Goal: Check status: Check status

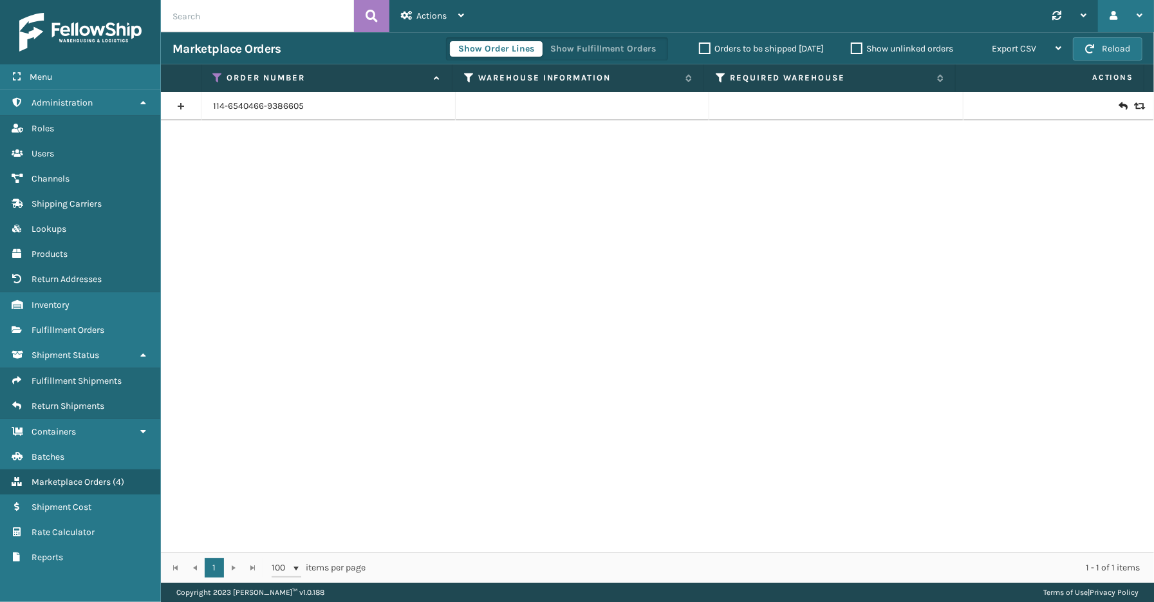
click at [1135, 14] on div at bounding box center [1125, 16] width 33 height 32
click at [1063, 42] on li "Log Out" at bounding box center [1066, 50] width 172 height 35
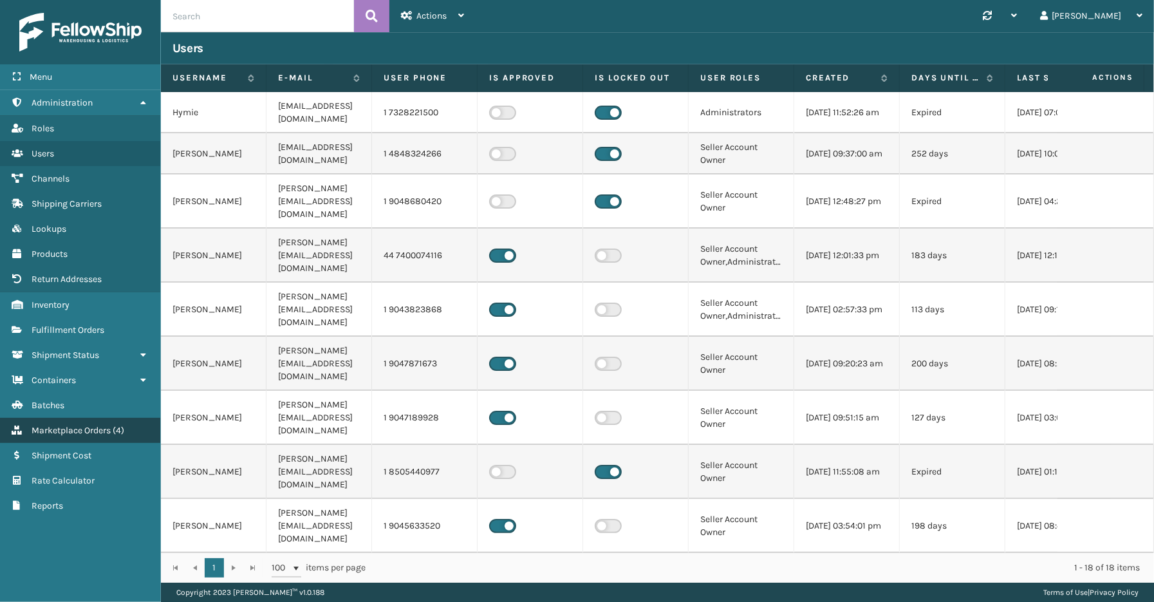
click at [80, 425] on span "Marketplace Orders" at bounding box center [71, 430] width 79 height 11
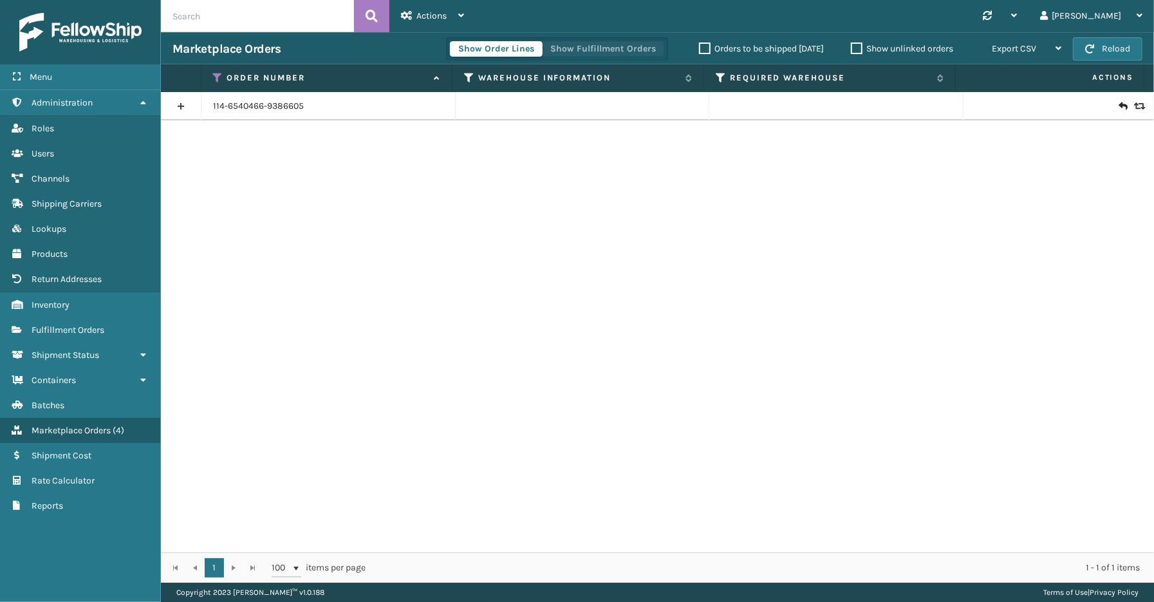
click at [630, 50] on button "Show Fulfillment Orders" at bounding box center [603, 48] width 122 height 15
click at [219, 23] on input "text" at bounding box center [257, 16] width 193 height 32
paste input "SS43599"
type input "SS43599"
click at [362, 15] on button at bounding box center [371, 16] width 35 height 32
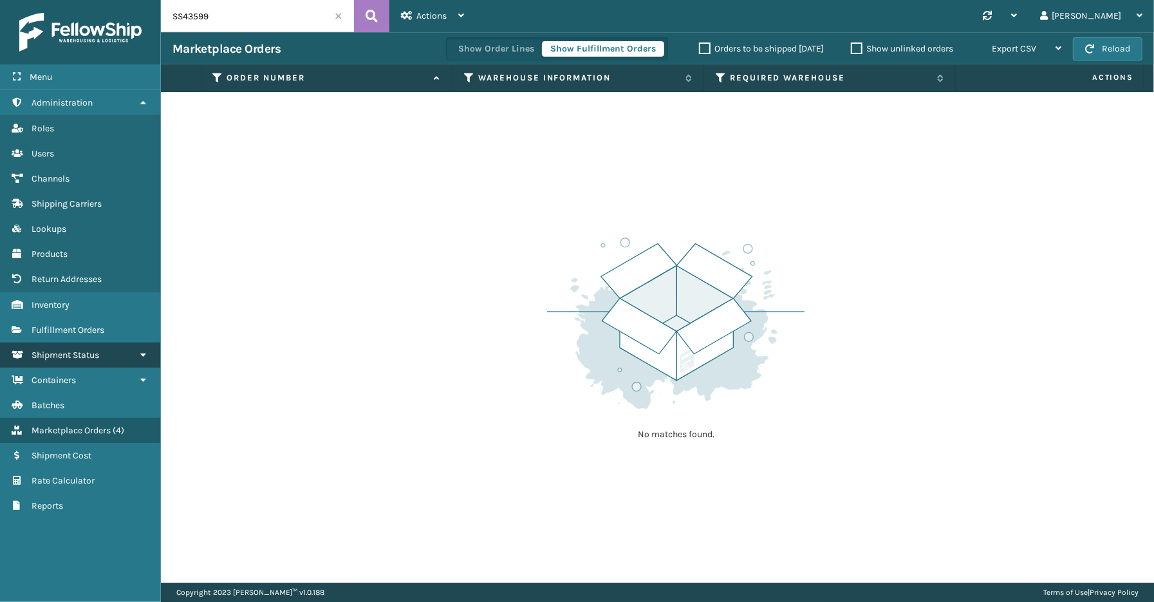
click at [86, 349] on span "Shipment Status" at bounding box center [66, 354] width 68 height 11
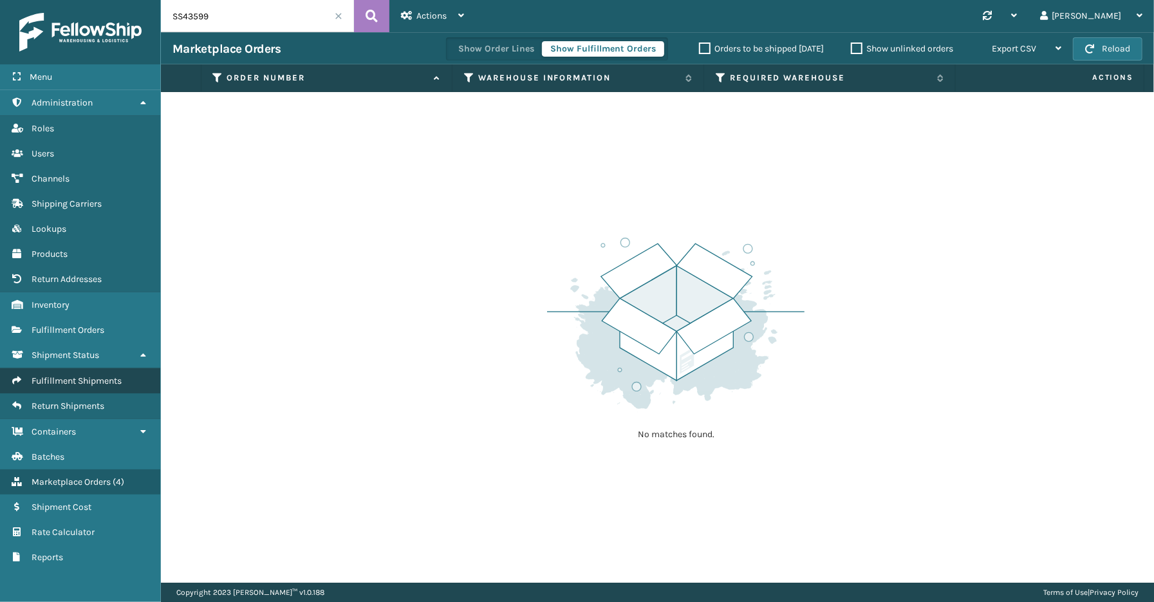
click at [84, 375] on span "Fulfillment Shipments" at bounding box center [77, 380] width 90 height 11
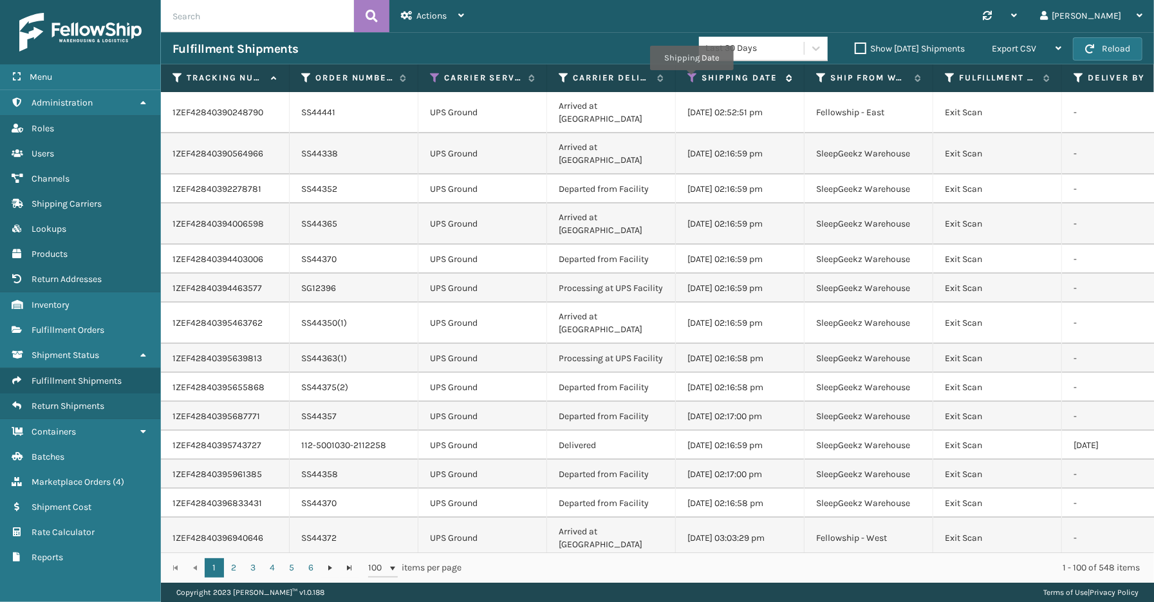
click at [691, 79] on icon at bounding box center [692, 78] width 10 height 12
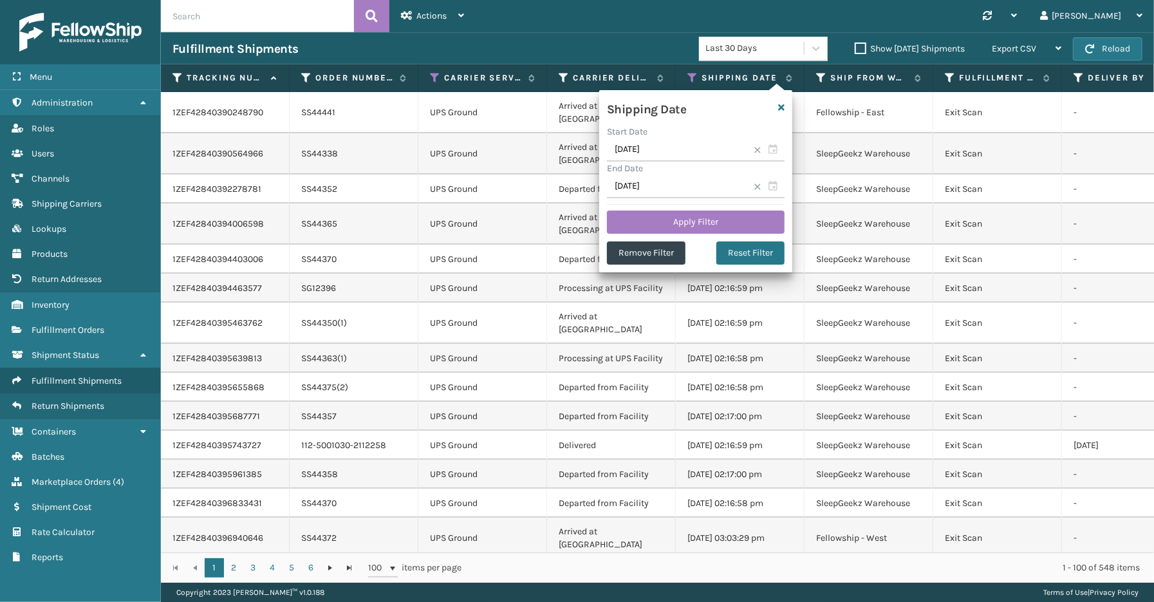
click at [759, 149] on span at bounding box center [757, 150] width 8 height 8
click at [755, 183] on span at bounding box center [757, 187] width 8 height 8
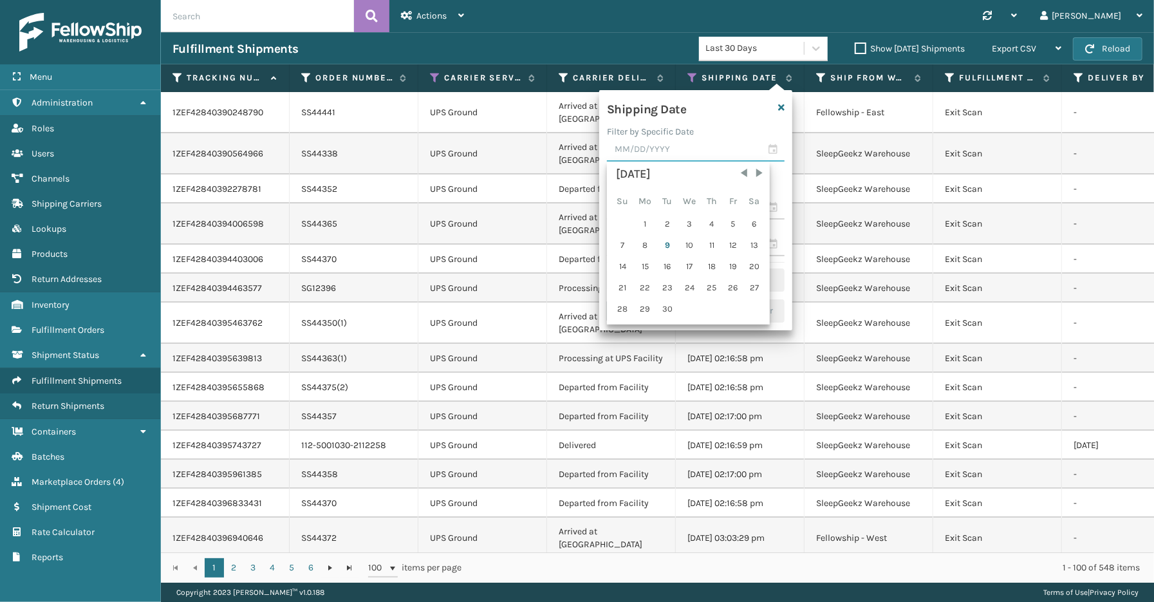
click at [768, 150] on input "text" at bounding box center [696, 149] width 178 height 23
click at [641, 245] on div "8" at bounding box center [644, 244] width 21 height 19
type input "[DATE]"
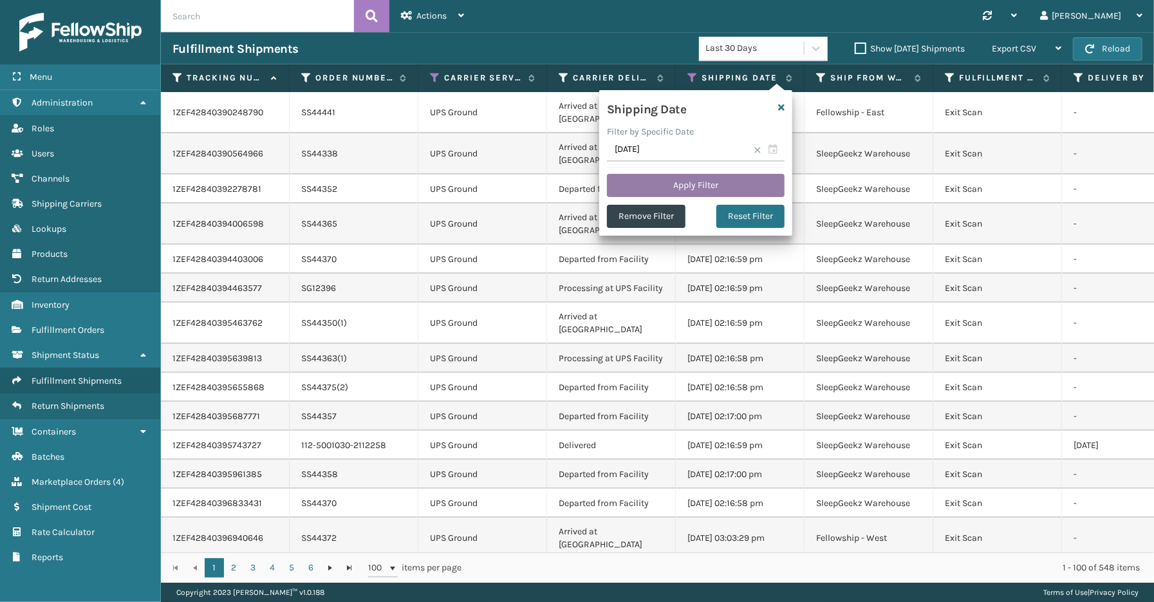
click at [697, 189] on button "Apply Filter" at bounding box center [696, 185] width 178 height 23
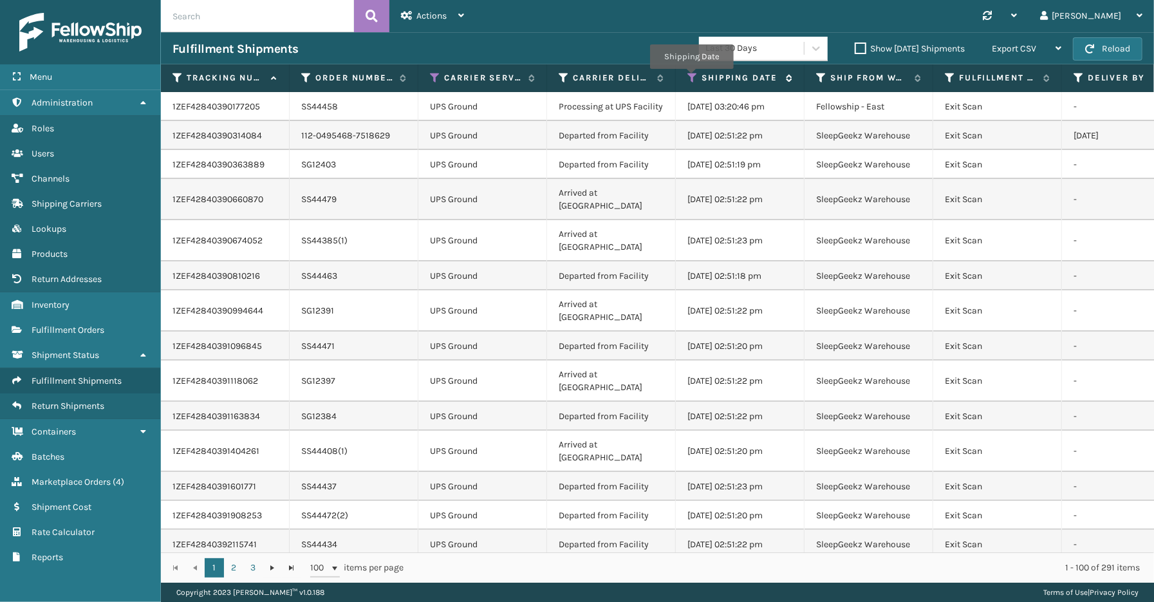
click at [690, 75] on icon at bounding box center [692, 78] width 10 height 12
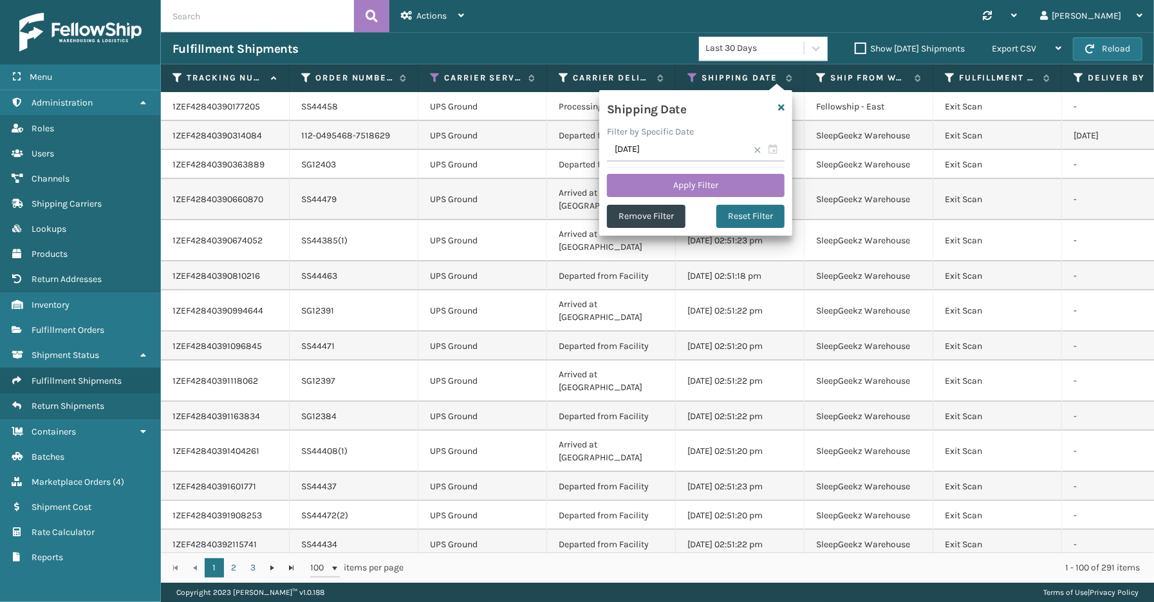
click at [753, 147] on span at bounding box center [757, 150] width 8 height 8
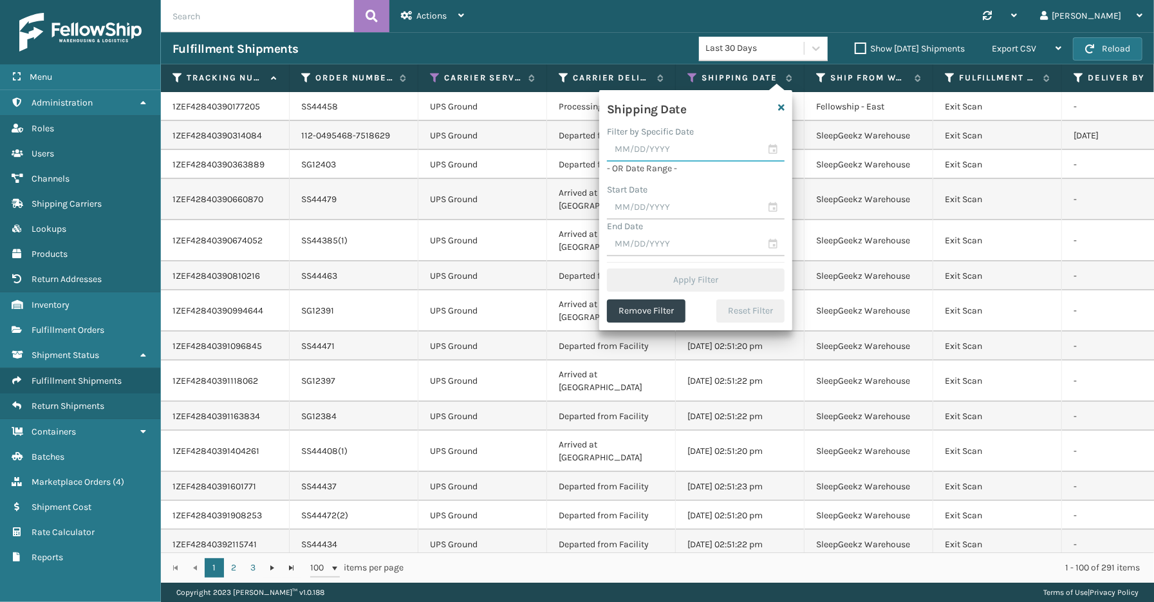
drag, startPoint x: 773, startPoint y: 149, endPoint x: 770, endPoint y: 175, distance: 26.5
click at [772, 148] on input "text" at bounding box center [696, 149] width 178 height 23
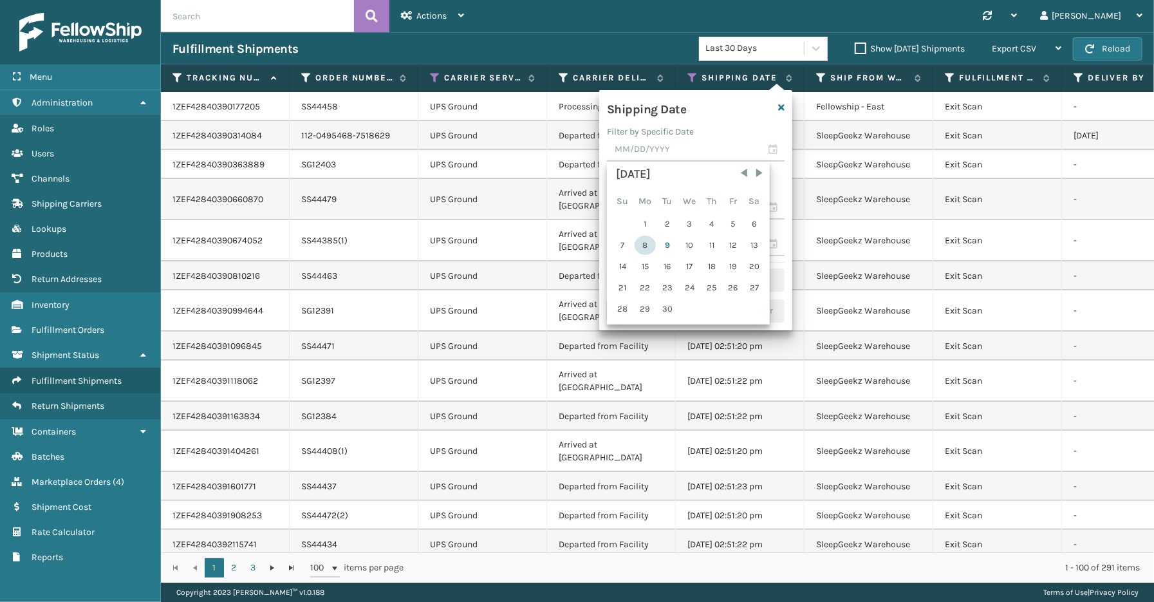
click at [645, 243] on div "8" at bounding box center [644, 244] width 21 height 19
type input "[DATE]"
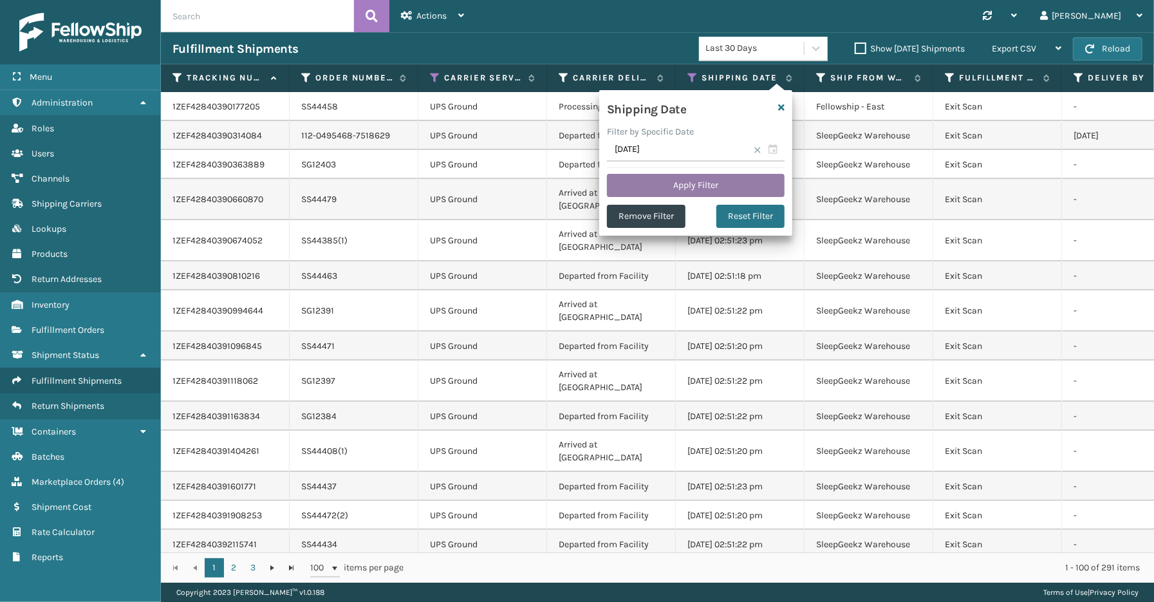
click at [709, 183] on button "Apply Filter" at bounding box center [696, 185] width 178 height 23
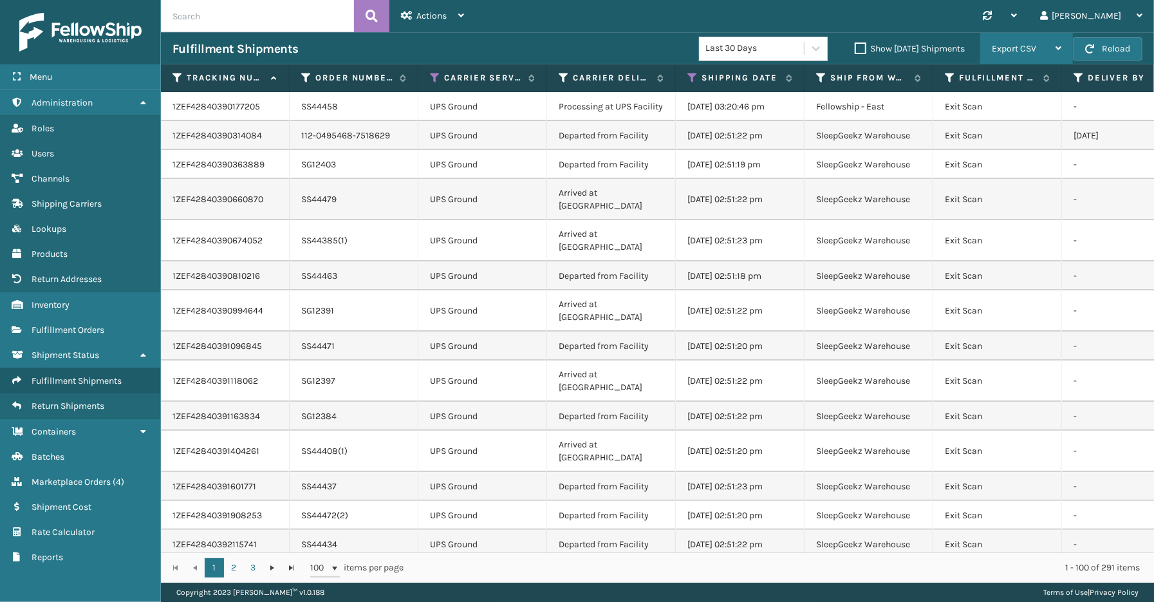
click at [1020, 52] on span "Export CSV" at bounding box center [1013, 48] width 44 height 11
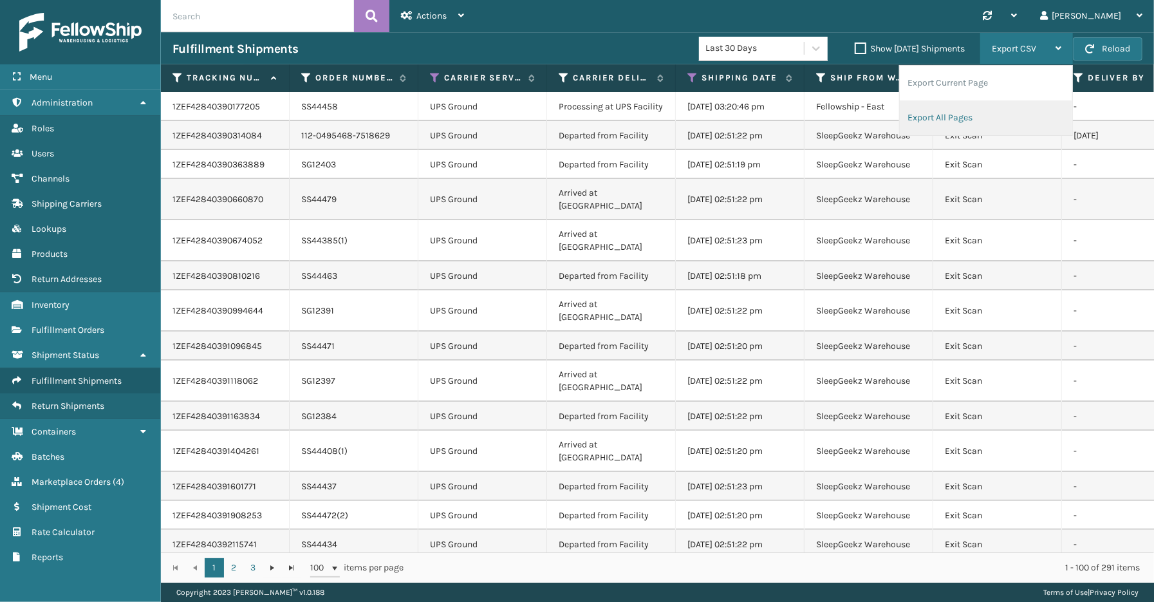
click at [972, 111] on li "Export All Pages" at bounding box center [985, 117] width 172 height 35
